Goal: Check status: Check status

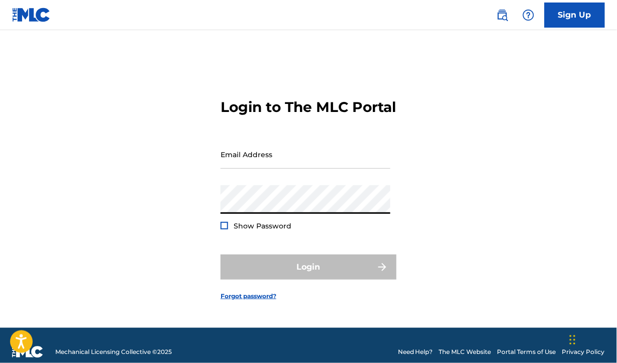
type input "[PERSON_NAME][EMAIL_ADDRESS][DOMAIN_NAME]"
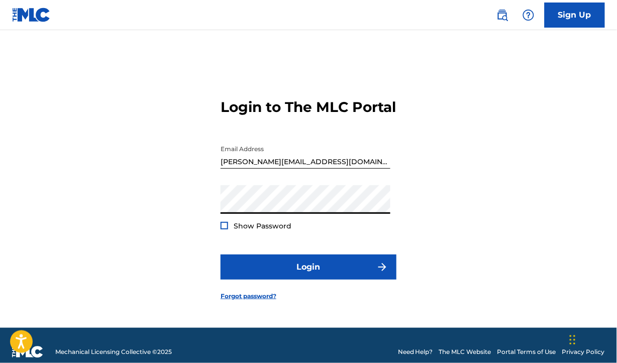
click at [227, 230] on div at bounding box center [225, 226] width 8 height 8
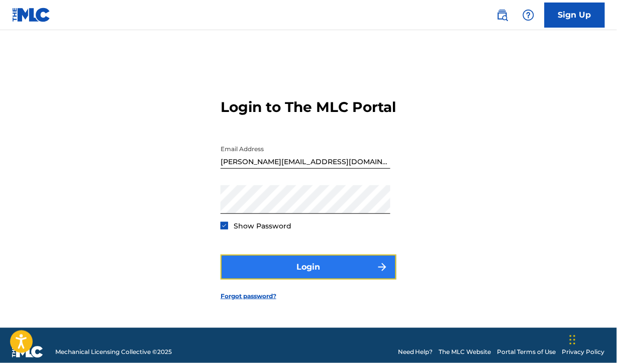
click at [307, 274] on button "Login" at bounding box center [309, 267] width 176 height 25
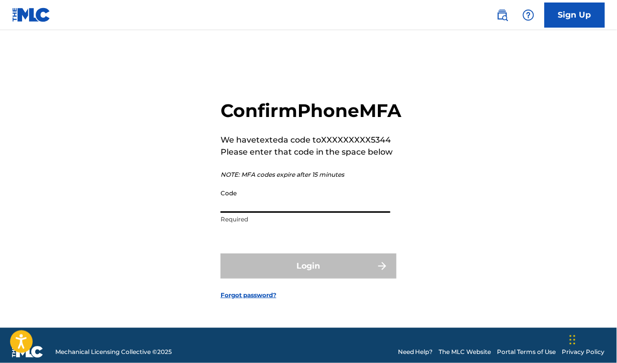
click at [273, 213] on input "Code" at bounding box center [306, 198] width 170 height 29
click at [488, 227] on div "Confirm Phone MFA We have texted a code to XXXXXXXXX5344 Please enter that code…" at bounding box center [308, 191] width 617 height 273
click at [253, 209] on input "Code" at bounding box center [306, 198] width 170 height 29
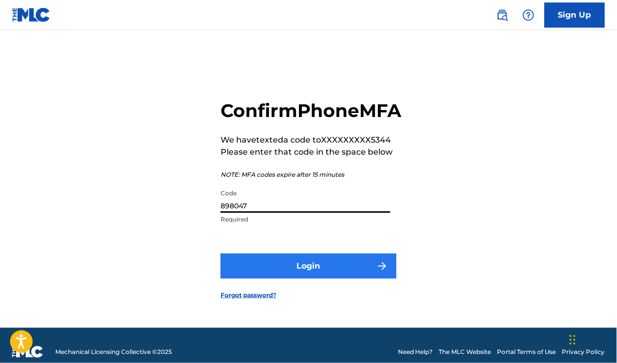
type input "898047"
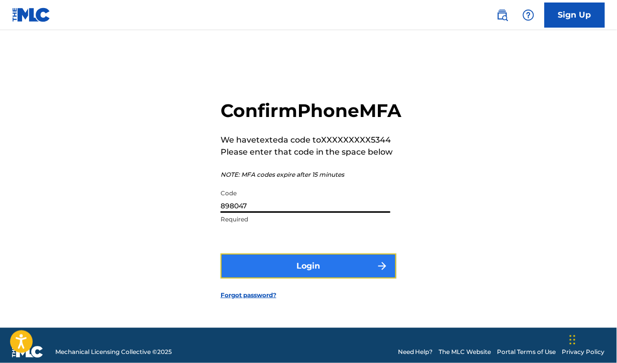
click at [302, 279] on button "Login" at bounding box center [309, 266] width 176 height 25
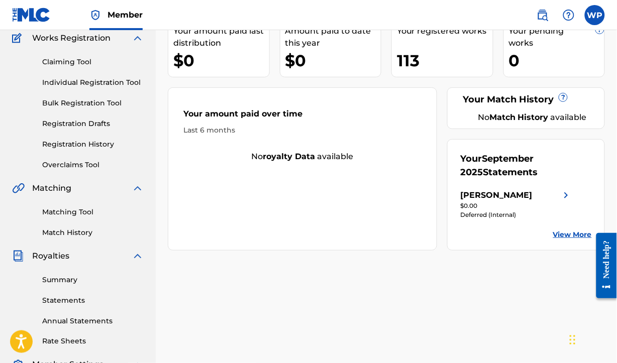
scroll to position [126, 0]
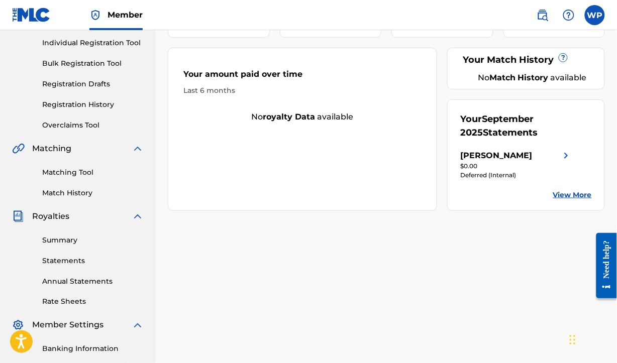
click at [574, 197] on link "View More" at bounding box center [572, 195] width 39 height 11
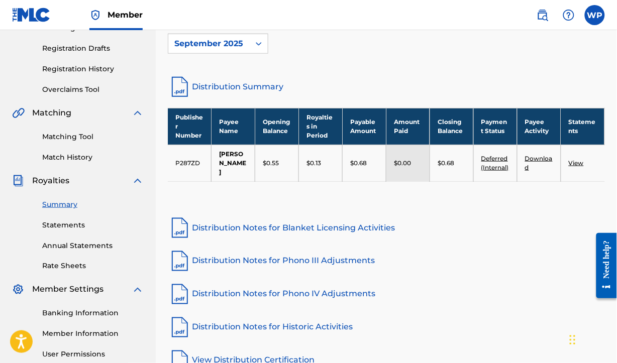
scroll to position [188, 0]
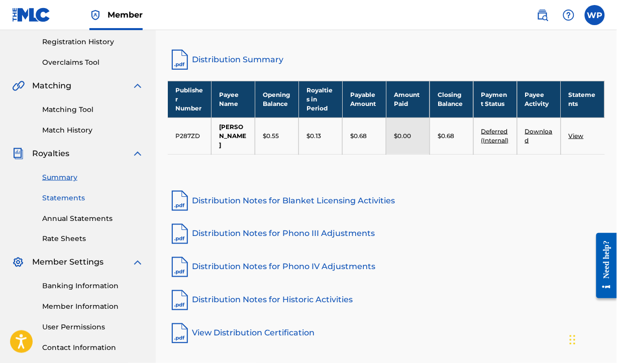
click at [65, 197] on link "Statements" at bounding box center [92, 198] width 101 height 11
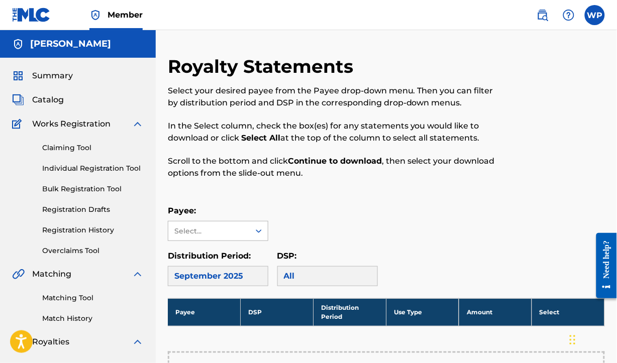
click at [262, 233] on icon at bounding box center [259, 231] width 10 height 10
click at [245, 254] on div "[PERSON_NAME]" at bounding box center [217, 253] width 99 height 25
